Goal: Task Accomplishment & Management: Use online tool/utility

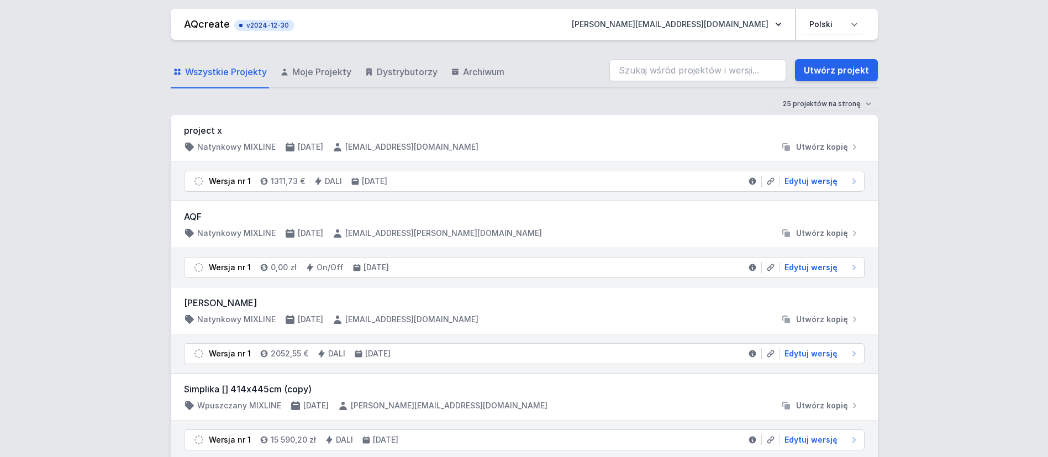
drag, startPoint x: 325, startPoint y: 71, endPoint x: 555, endPoint y: 194, distance: 261.3
click at [325, 71] on span "Moje Projekty" at bounding box center [321, 71] width 59 height 13
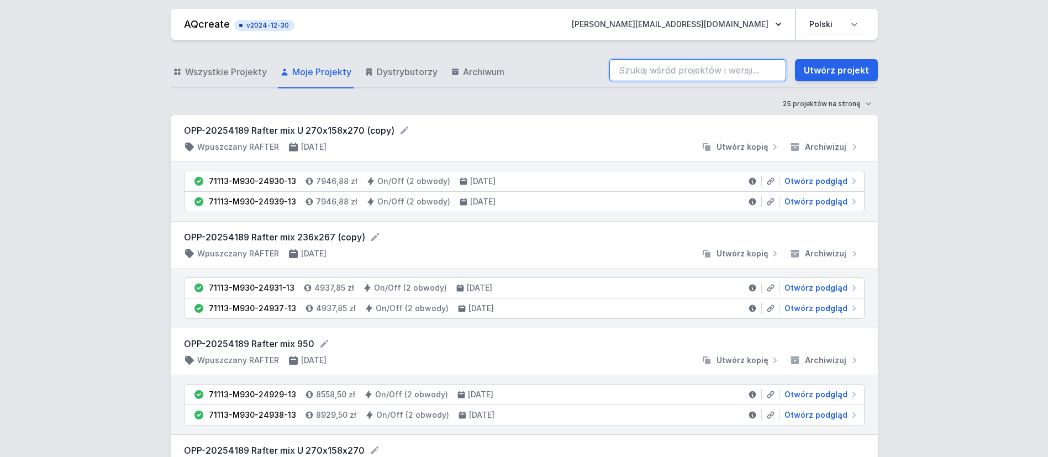
click at [639, 67] on input "search" at bounding box center [697, 70] width 177 height 22
click at [683, 64] on input "simplika" at bounding box center [697, 70] width 177 height 22
click at [661, 68] on input "simplika" at bounding box center [697, 70] width 177 height 22
click at [667, 63] on input "simplika" at bounding box center [697, 70] width 177 height 22
click at [670, 71] on input "simplikas" at bounding box center [697, 70] width 177 height 22
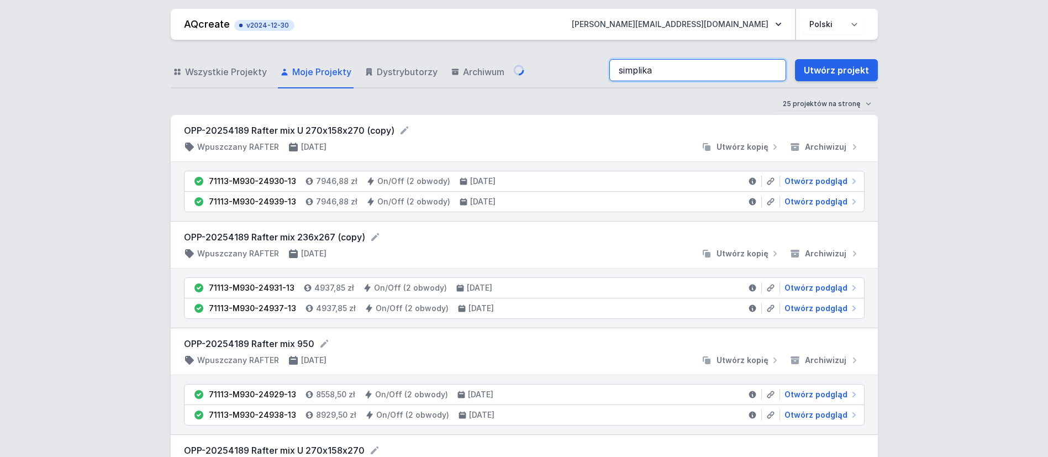
click at [670, 67] on input "simplika" at bounding box center [697, 70] width 177 height 22
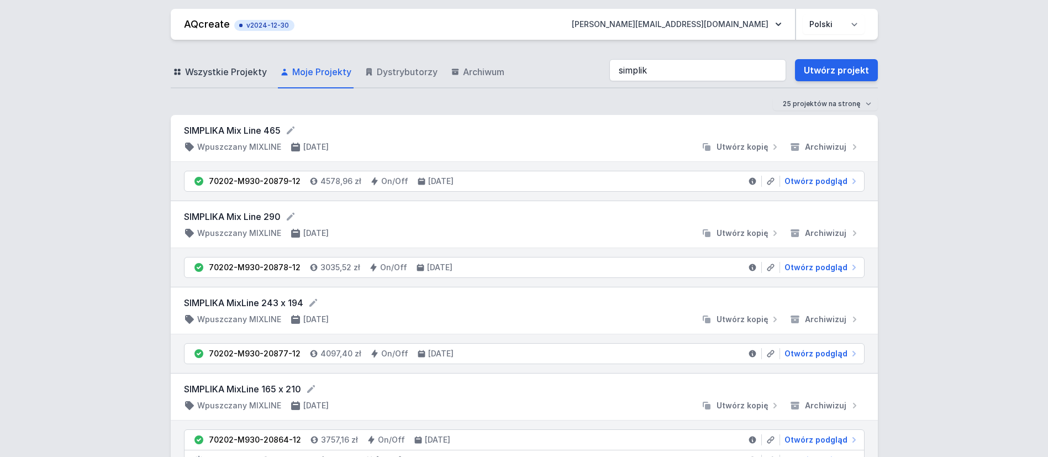
click at [241, 72] on span "Wszystkie Projekty" at bounding box center [226, 71] width 82 height 13
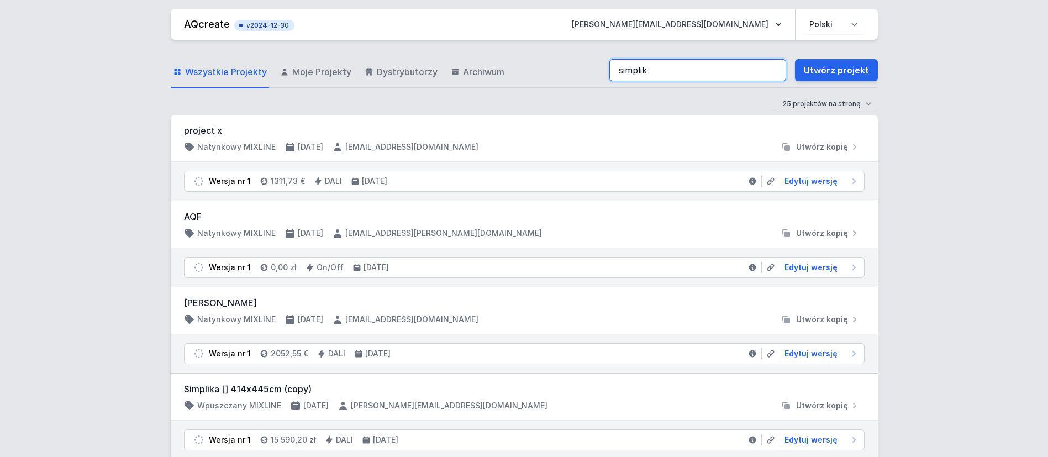
click at [663, 71] on input "simplik" at bounding box center [697, 70] width 177 height 22
type input "s"
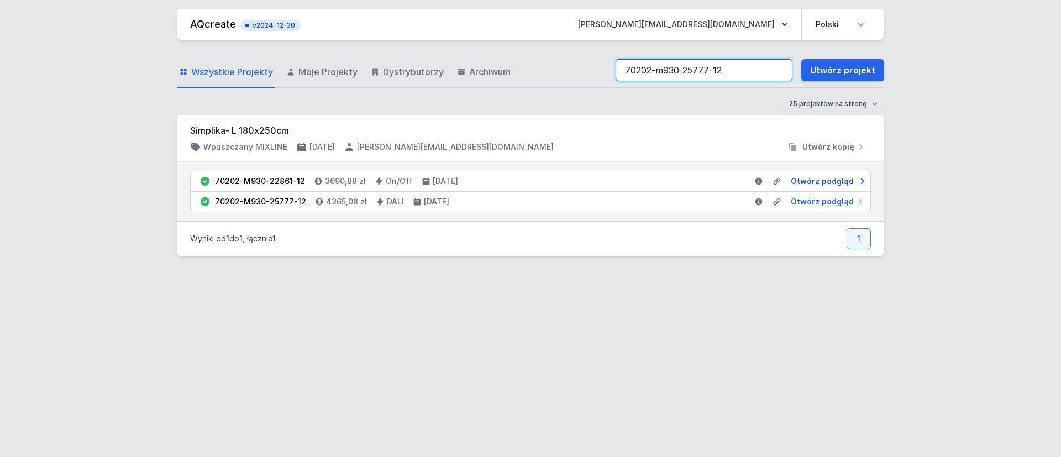
type input "70202-m930-25777-12"
click at [819, 185] on span "Otwórz podgląd" at bounding box center [822, 181] width 63 height 11
select select "3000"
select select "2"
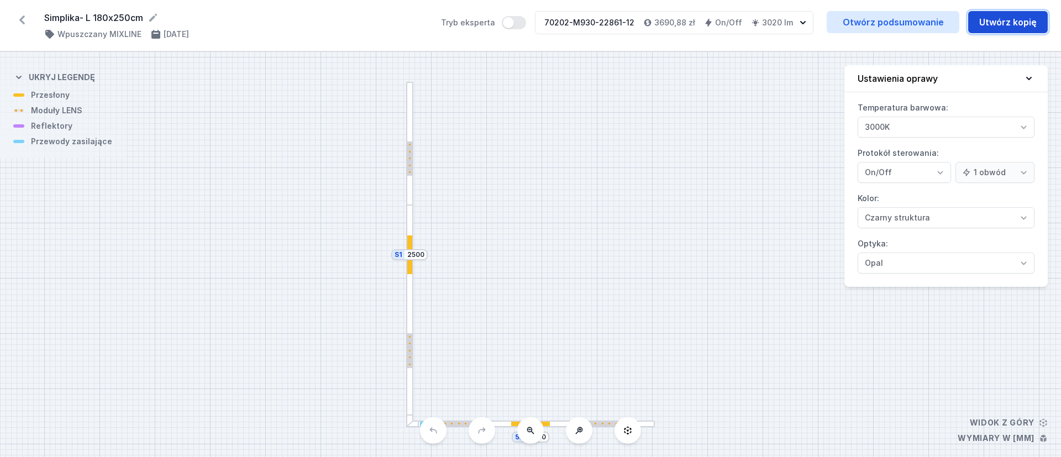
click at [1019, 24] on button "Utwórz kopię" at bounding box center [1008, 22] width 80 height 22
select select "3000"
select select "2"
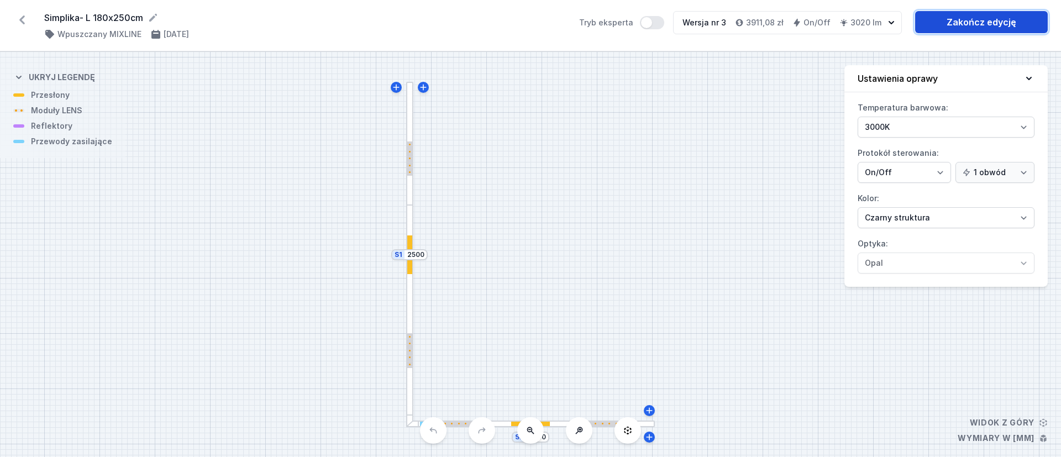
click at [991, 25] on link "Zakończ edycję" at bounding box center [981, 22] width 133 height 22
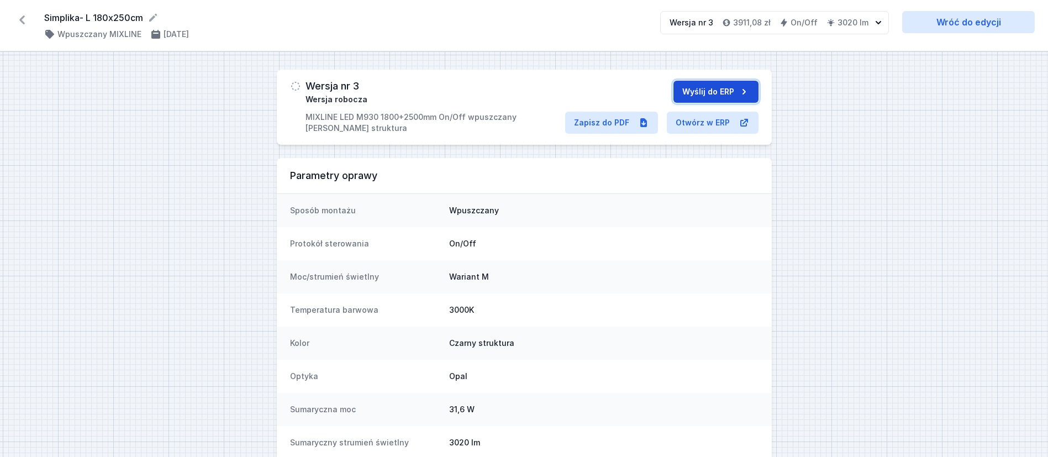
click at [718, 94] on button "Wyślij do ERP" at bounding box center [715, 92] width 85 height 22
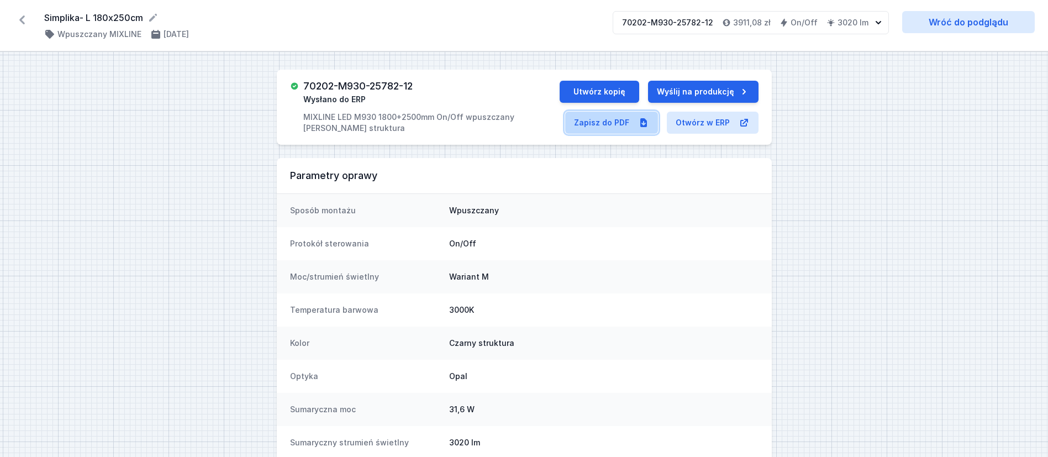
click at [625, 124] on link "Zapisz do PDF" at bounding box center [611, 123] width 93 height 22
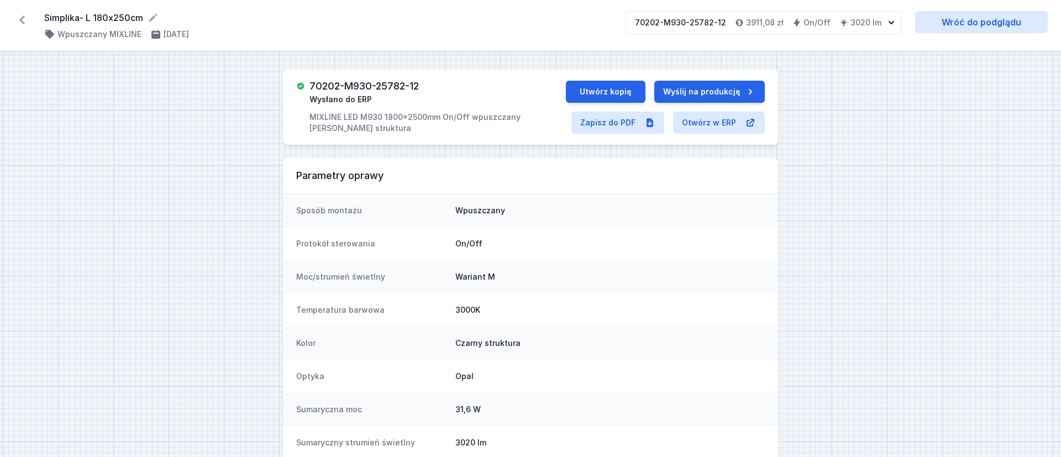
select select "3000"
select select "2"
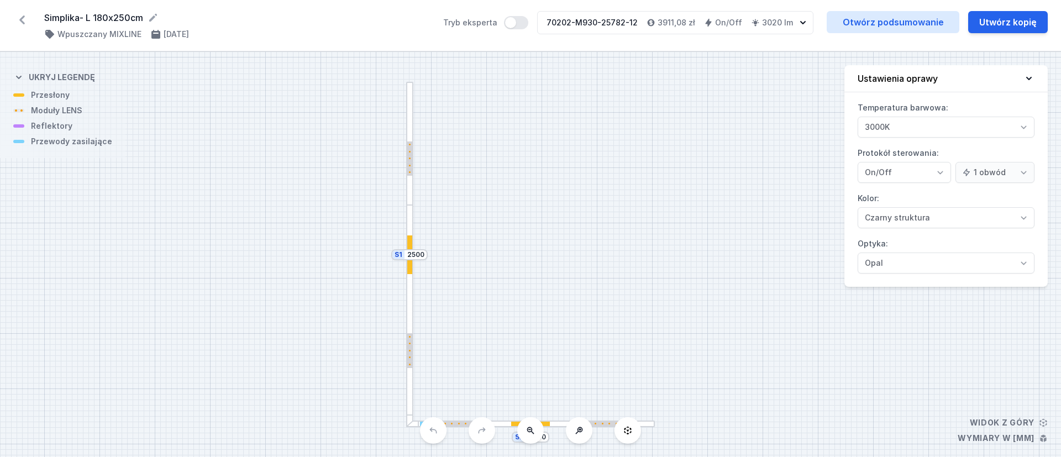
select select "3000"
select select "2"
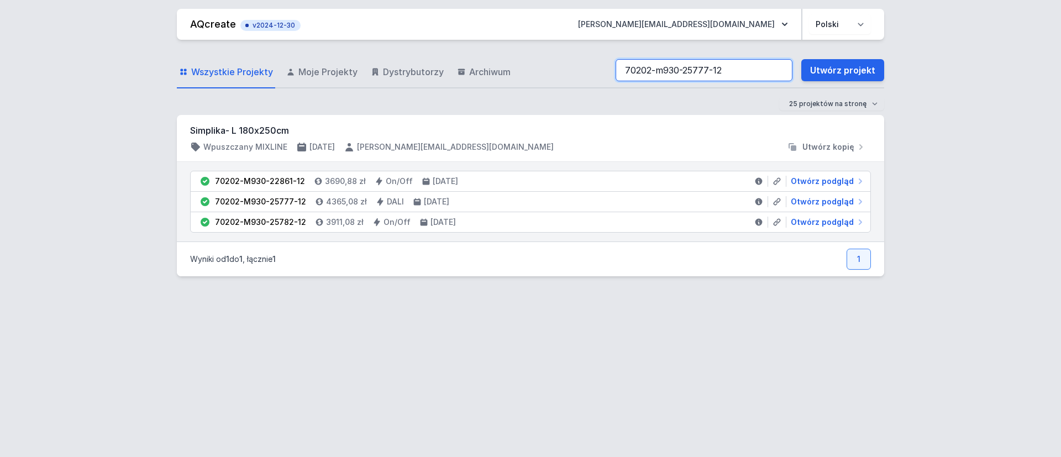
click at [711, 68] on input "70202-m930-25777-12" at bounding box center [703, 70] width 177 height 22
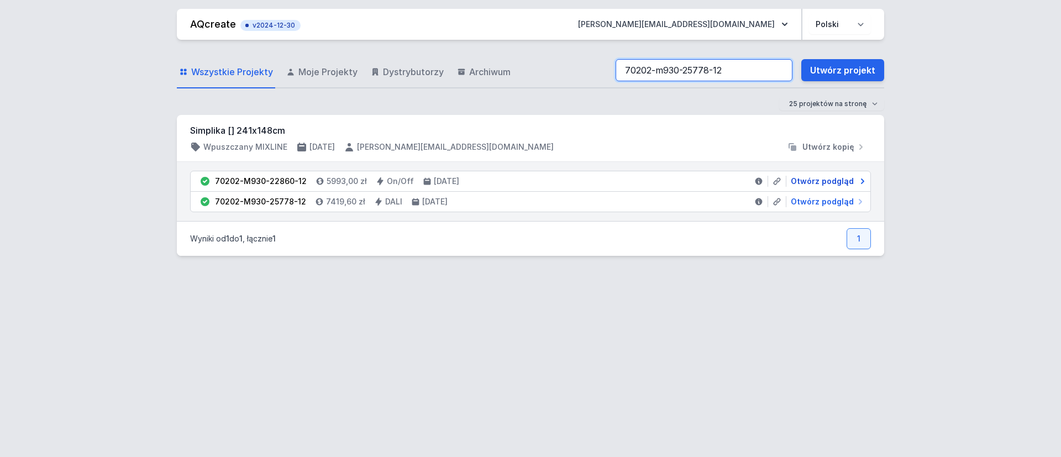
type input "70202-m930-25778-12"
click at [807, 181] on span "Otwórz podgląd" at bounding box center [822, 181] width 63 height 11
select select "3000"
select select "2"
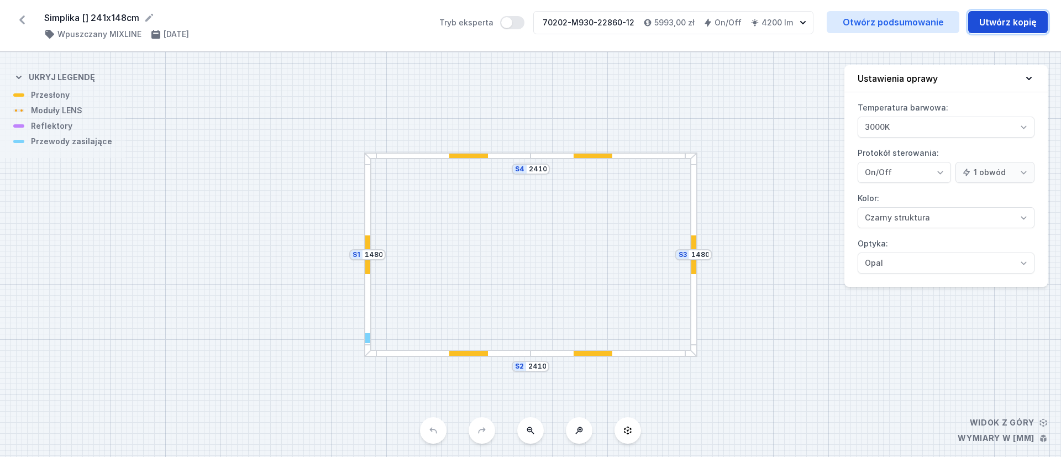
click at [1013, 23] on button "Utwórz kopię" at bounding box center [1008, 22] width 80 height 22
select select "3000"
select select "2"
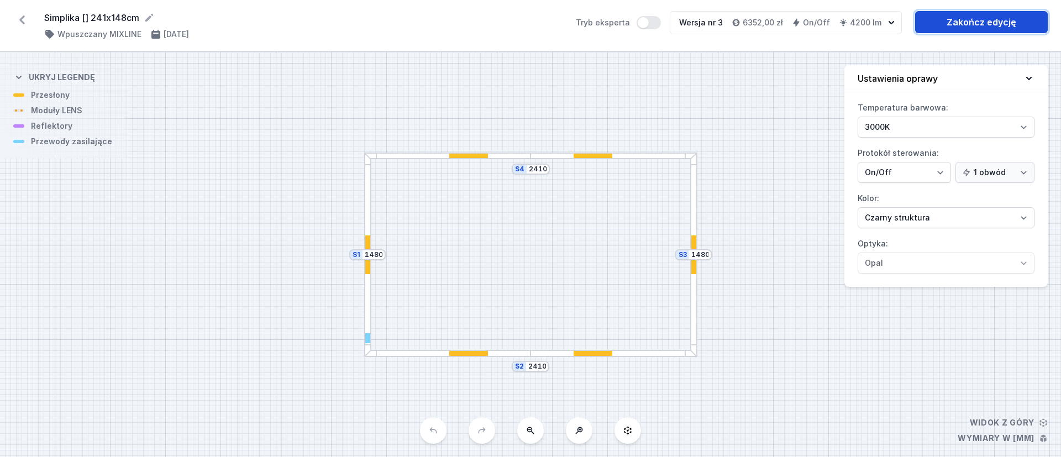
click at [964, 23] on link "Zakończ edycję" at bounding box center [981, 22] width 133 height 22
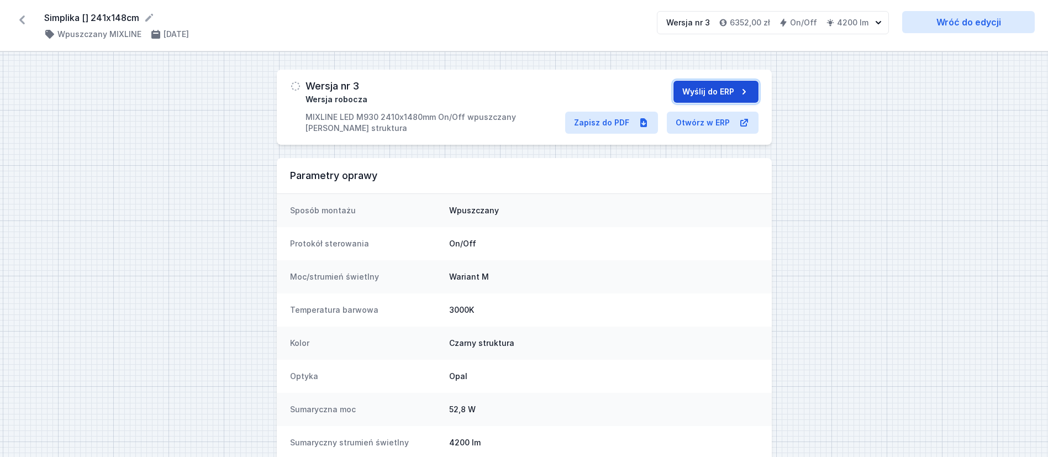
click at [709, 92] on button "Wyślij do ERP" at bounding box center [715, 92] width 85 height 22
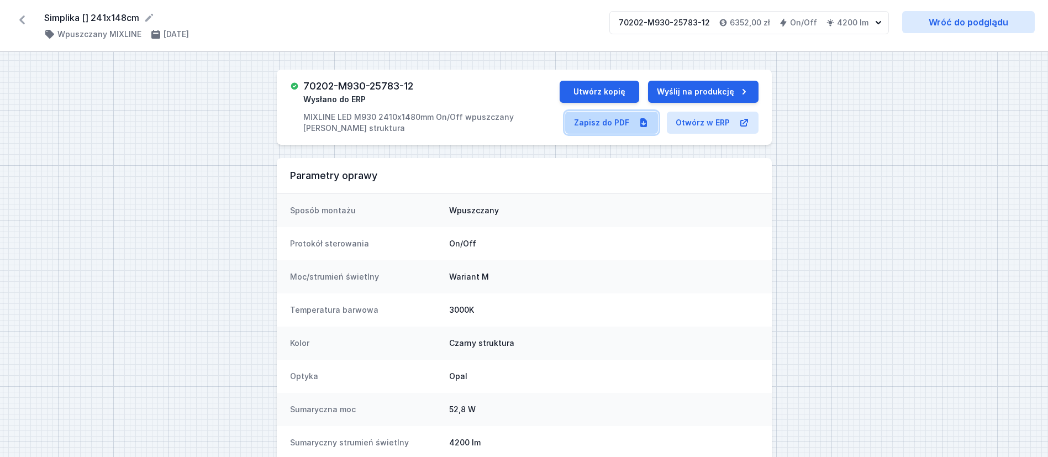
click at [622, 124] on link "Zapisz do PDF" at bounding box center [611, 123] width 93 height 22
